Goal: Information Seeking & Learning: Learn about a topic

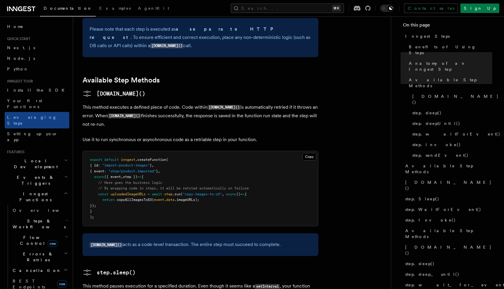
scroll to position [458, 0]
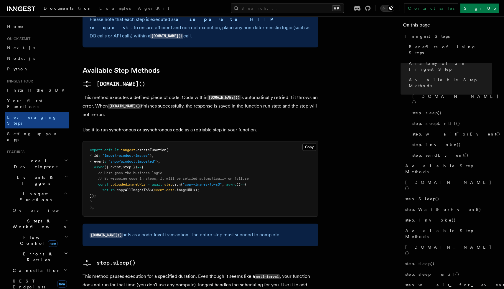
click at [66, 218] on icon "button" at bounding box center [67, 220] width 2 height 5
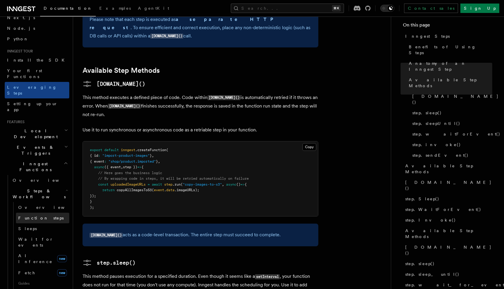
scroll to position [35, 0]
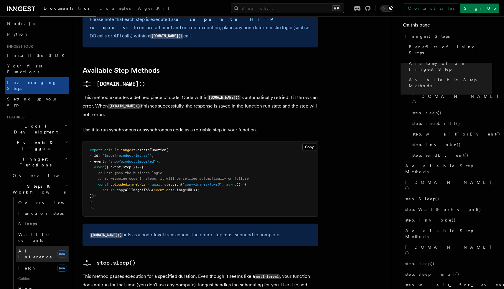
click at [32, 249] on span "AI Inference" at bounding box center [35, 254] width 34 height 11
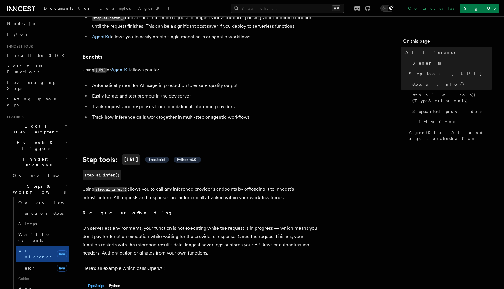
scroll to position [93, 0]
drag, startPoint x: 191, startPoint y: 169, endPoint x: 299, endPoint y: 189, distance: 109.7
click at [299, 189] on p "Using step.ai.infer() allows you to call any inference provider's endpoints by …" at bounding box center [201, 193] width 236 height 17
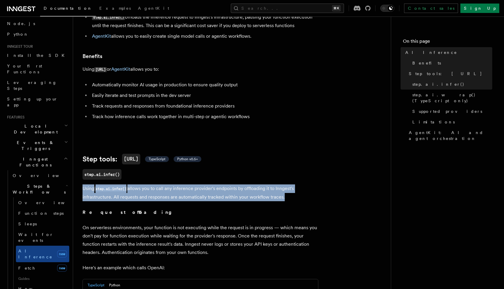
drag, startPoint x: 299, startPoint y: 189, endPoint x: 298, endPoint y: 170, distance: 18.6
click at [298, 170] on h3 "step.ai.infer()" at bounding box center [201, 174] width 236 height 11
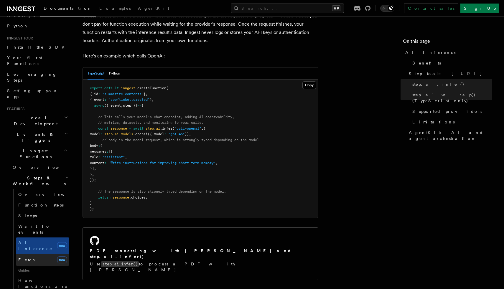
scroll to position [44, 0]
click at [37, 253] on link "Fetch new" at bounding box center [42, 259] width 53 height 12
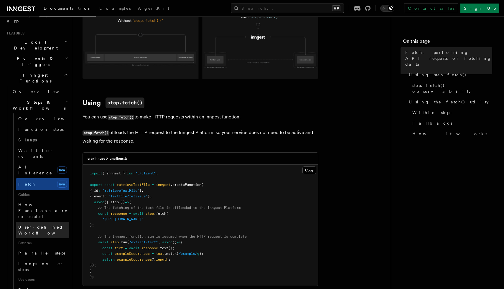
scroll to position [120, 0]
